Goal: Task Accomplishment & Management: Manage account settings

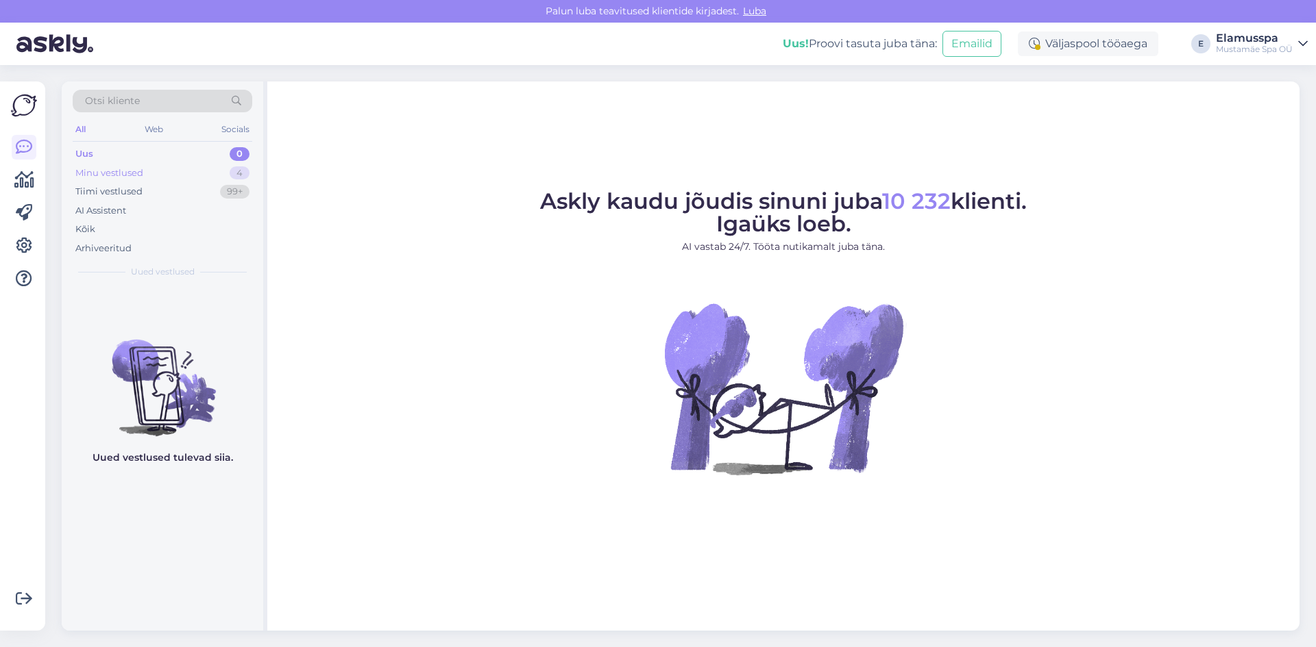
click at [186, 164] on div "Minu vestlused 4" at bounding box center [163, 173] width 180 height 19
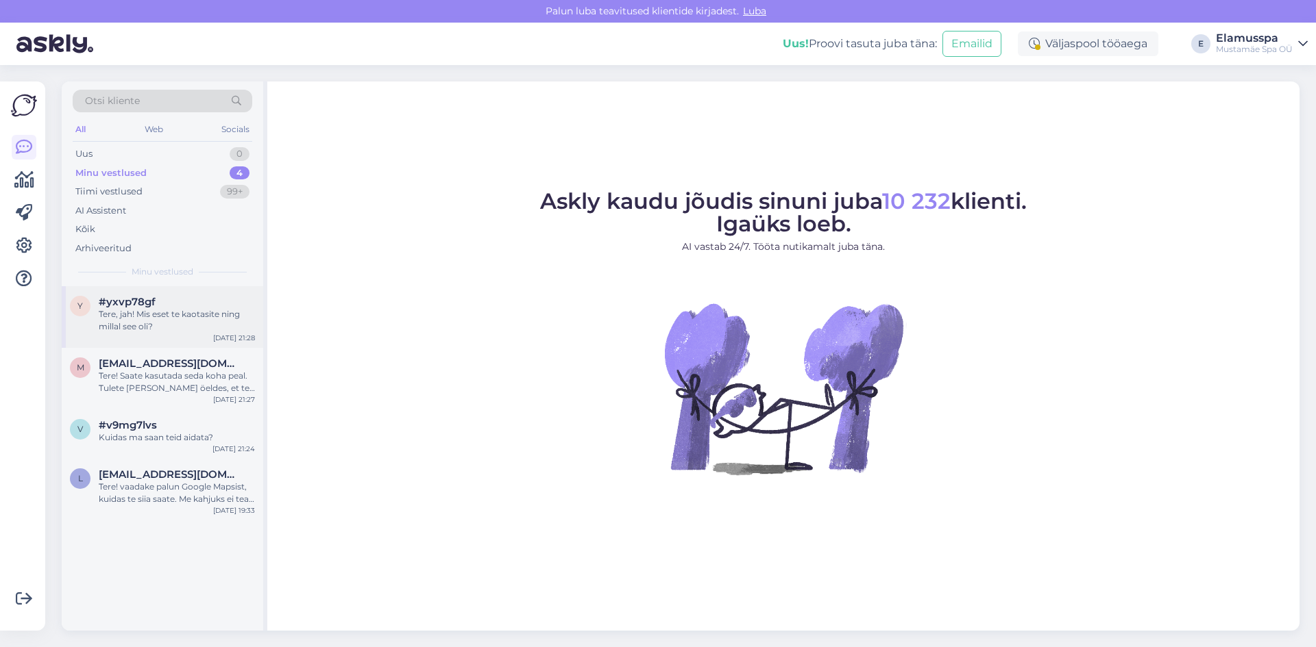
click at [188, 319] on div "Tere, jah! Mis eset te kaotasite ning millal see oli?" at bounding box center [177, 320] width 156 height 25
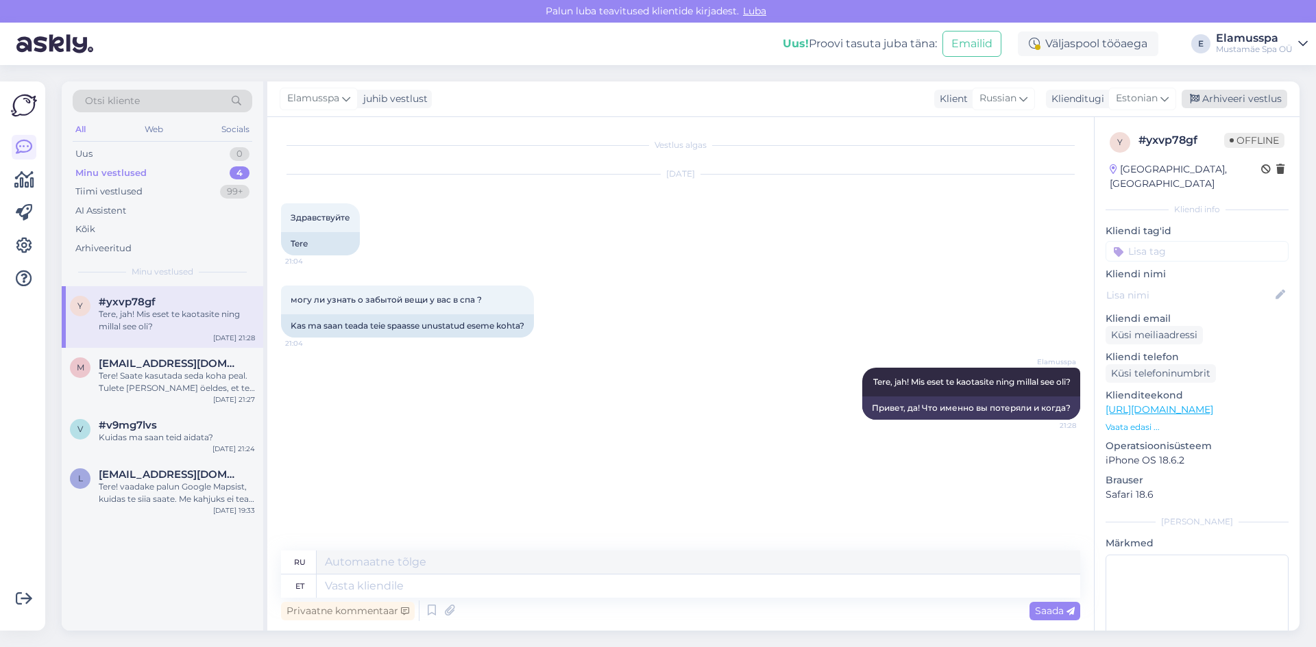
click at [1225, 100] on div "Arhiveeri vestlus" at bounding box center [1234, 99] width 106 height 18
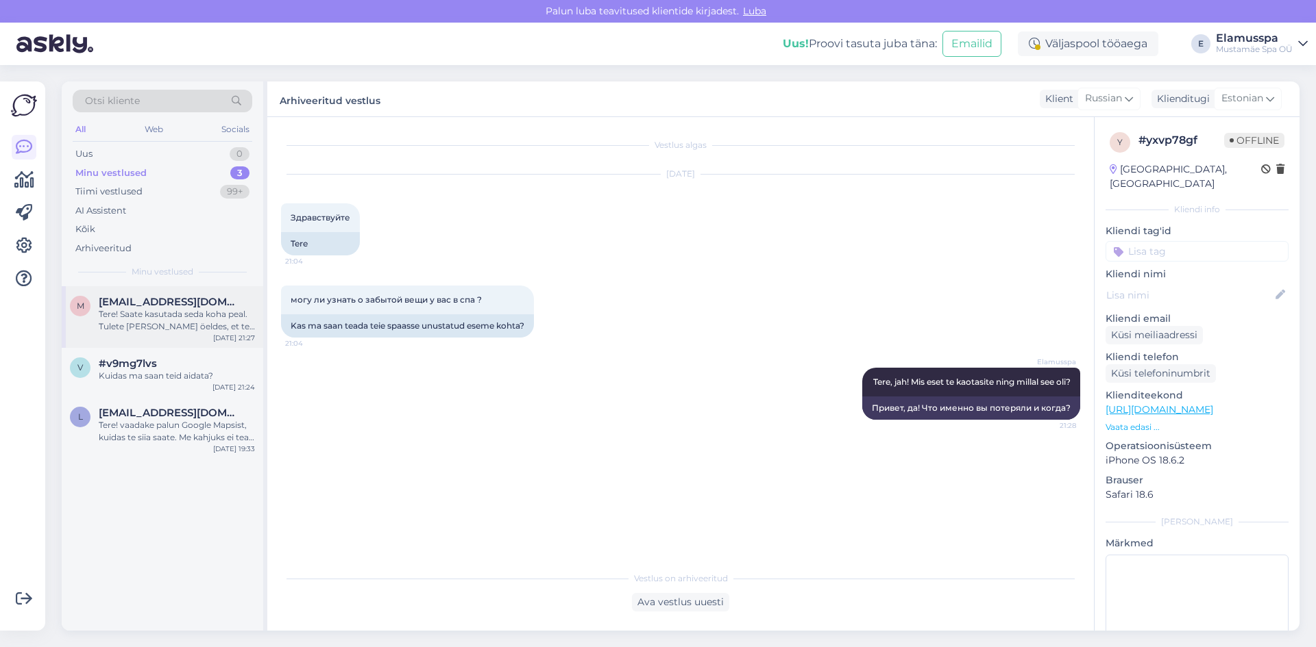
click at [199, 302] on span "[EMAIL_ADDRESS][DOMAIN_NAME]" at bounding box center [170, 302] width 143 height 12
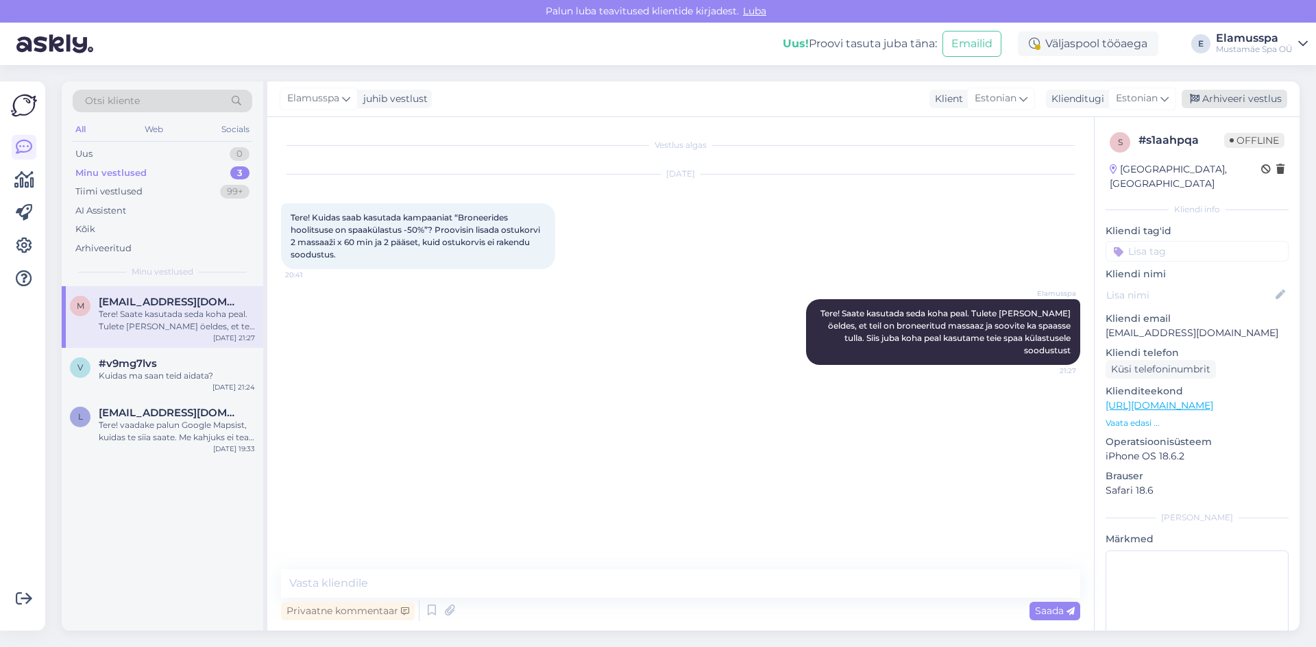
click at [1239, 92] on div "Arhiveeri vestlus" at bounding box center [1234, 99] width 106 height 18
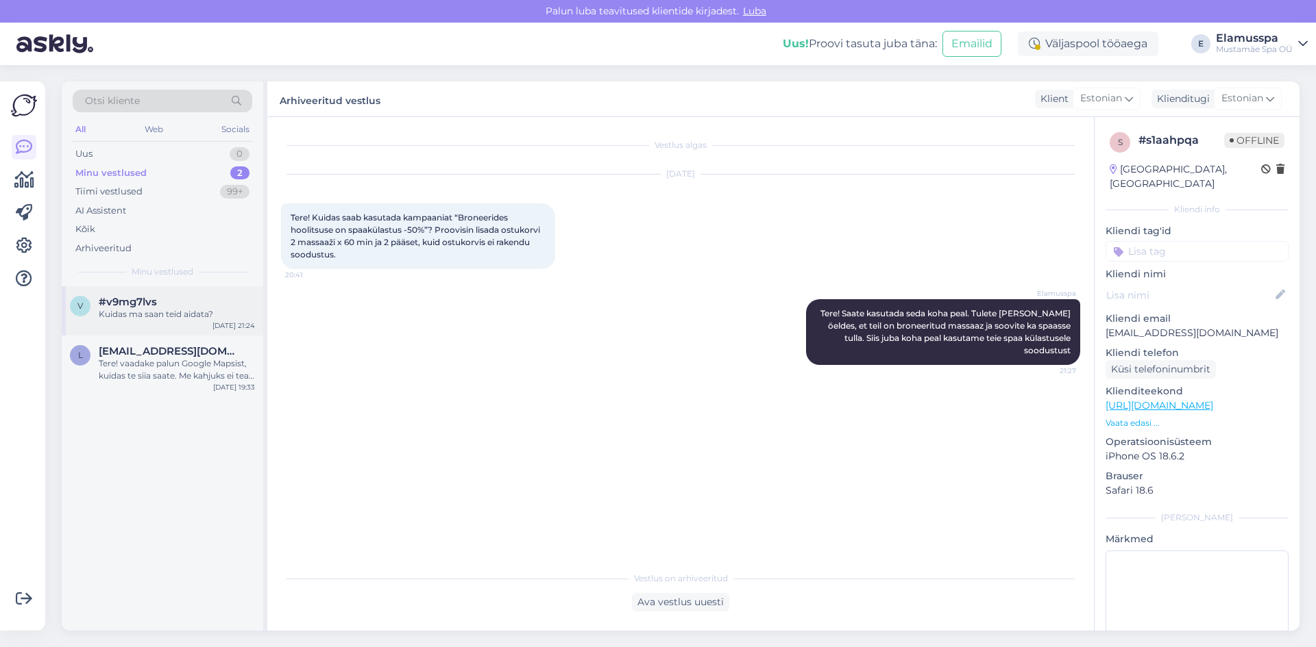
click at [225, 319] on div "Kuidas ma saan teid aidata?" at bounding box center [177, 314] width 156 height 12
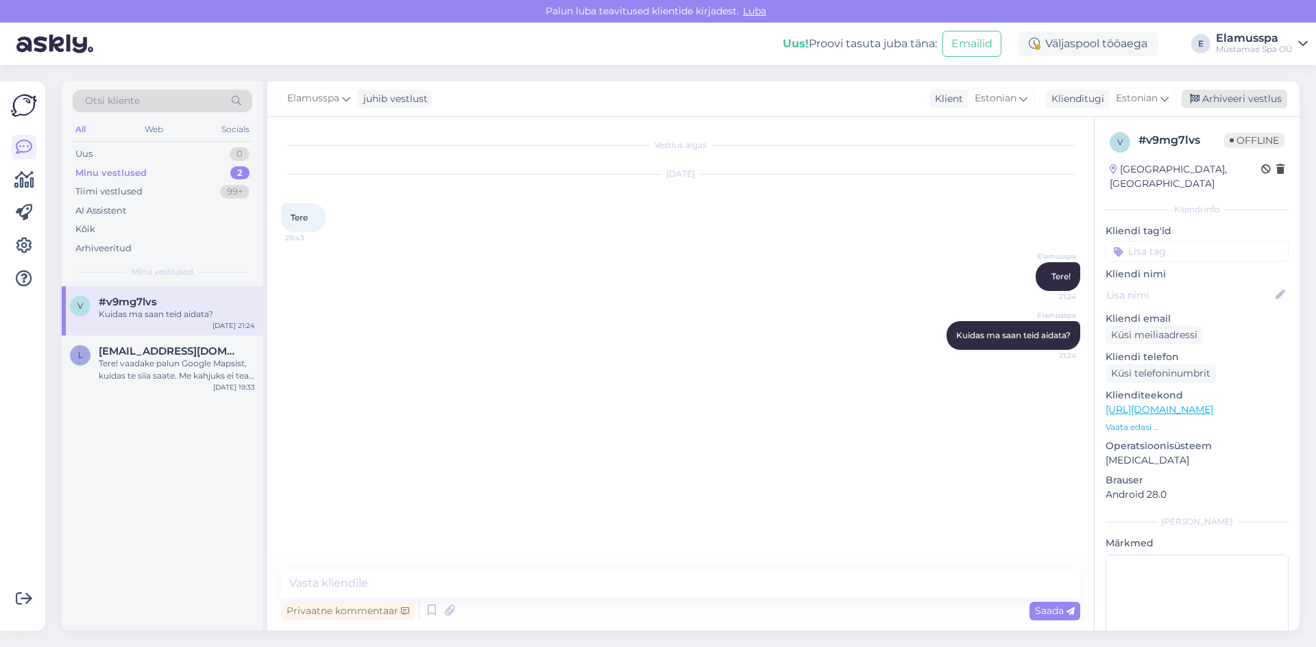
click at [1229, 104] on div "Arhiveeri vestlus" at bounding box center [1234, 99] width 106 height 18
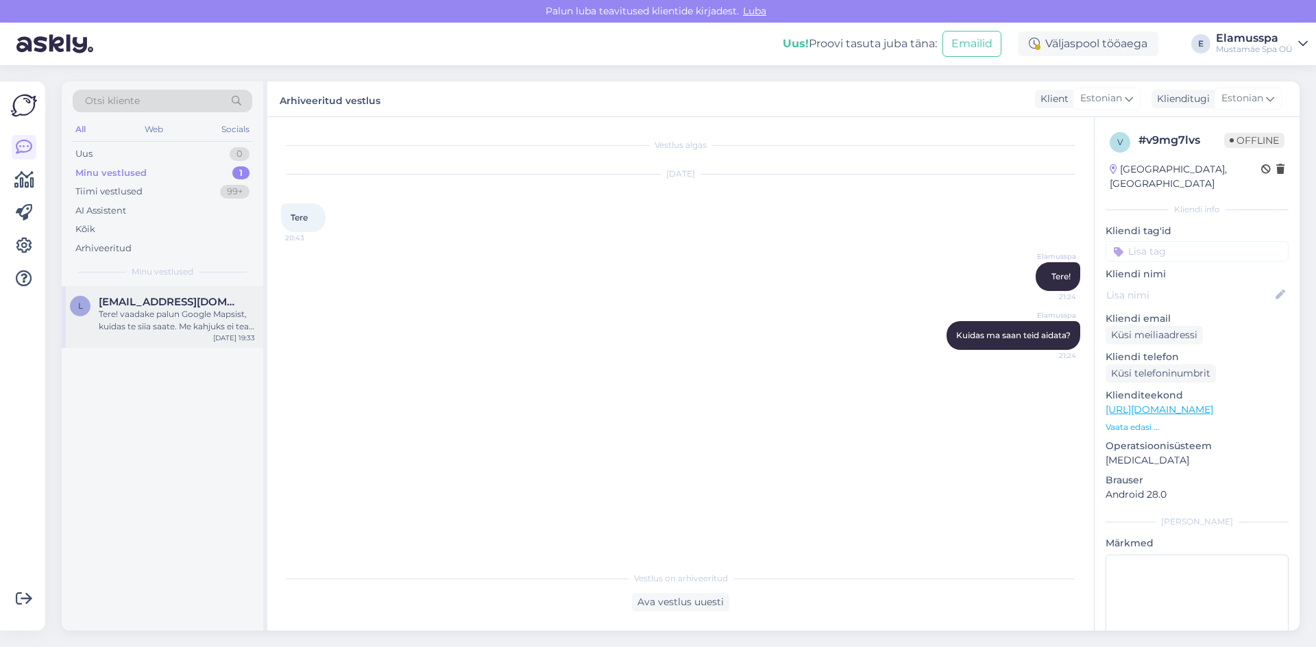
click at [151, 316] on div "Tere! vaadake palun Google Mapsist, kuidas te siia saate. Me kahjuks ei tea tei…" at bounding box center [177, 320] width 156 height 25
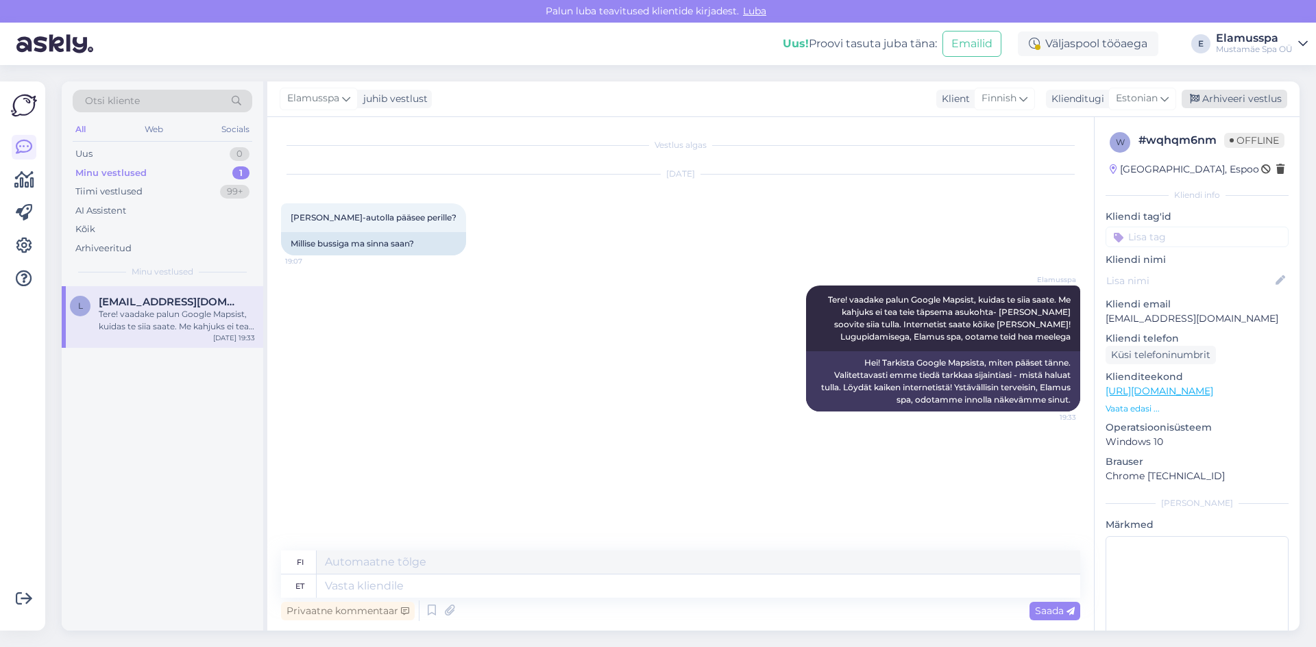
click at [1239, 92] on div "Arhiveeri vestlus" at bounding box center [1234, 99] width 106 height 18
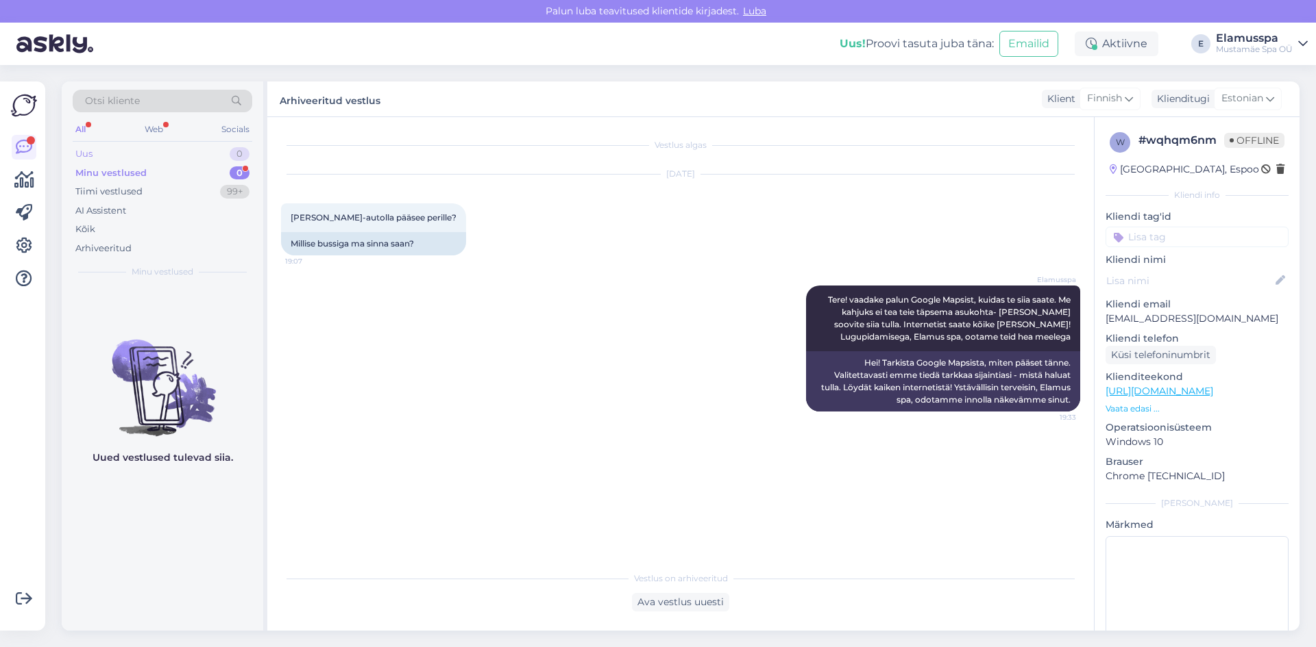
click at [171, 155] on div "Uus 0" at bounding box center [163, 154] width 180 height 19
click at [168, 169] on div "Minu vestlused 0" at bounding box center [163, 173] width 180 height 19
